Goal: Information Seeking & Learning: Learn about a topic

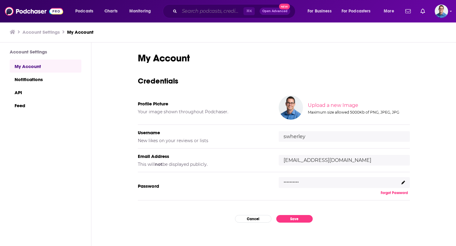
click at [190, 12] on input "Search podcasts, credits, & more..." at bounding box center [211, 11] width 64 height 10
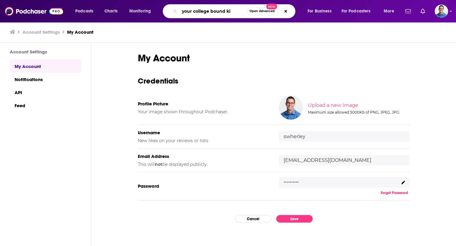
type input "your college bound kid"
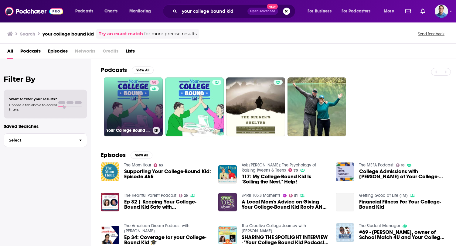
click at [135, 99] on link "58 Your College Bound Kid | Admission Tips, Admission Trends & Admission Interv…" at bounding box center [133, 106] width 59 height 59
